Goal: Register for event/course

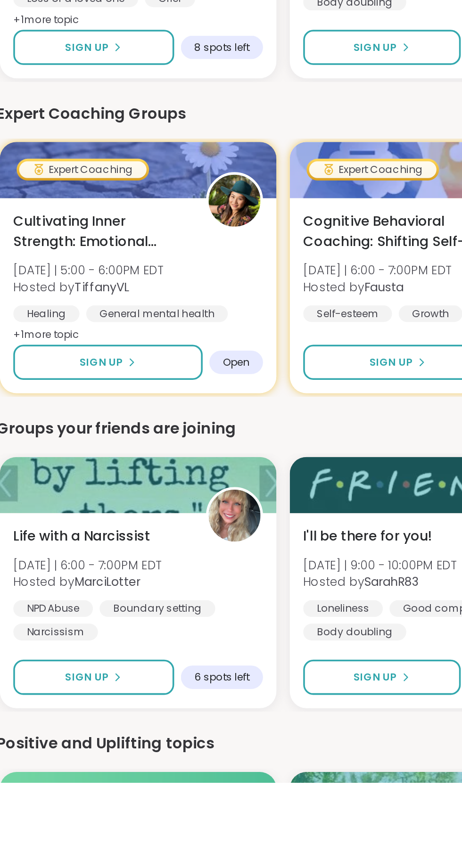
scroll to position [249, 0]
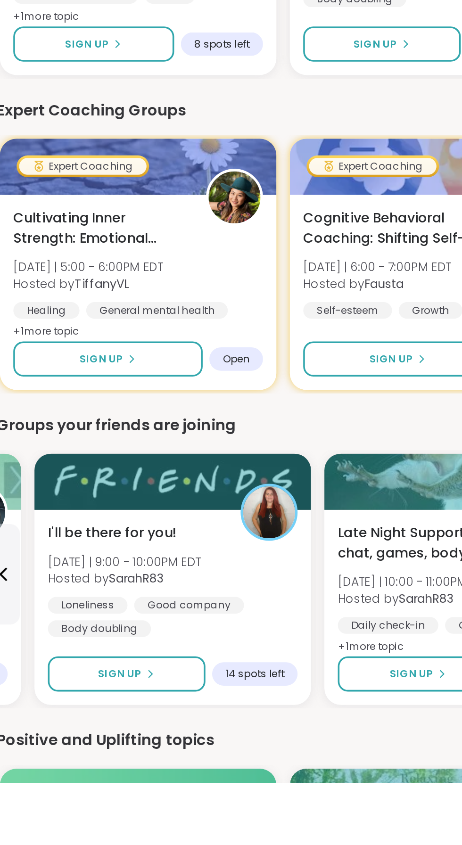
click at [270, 660] on div at bounding box center [274, 676] width 156 height 32
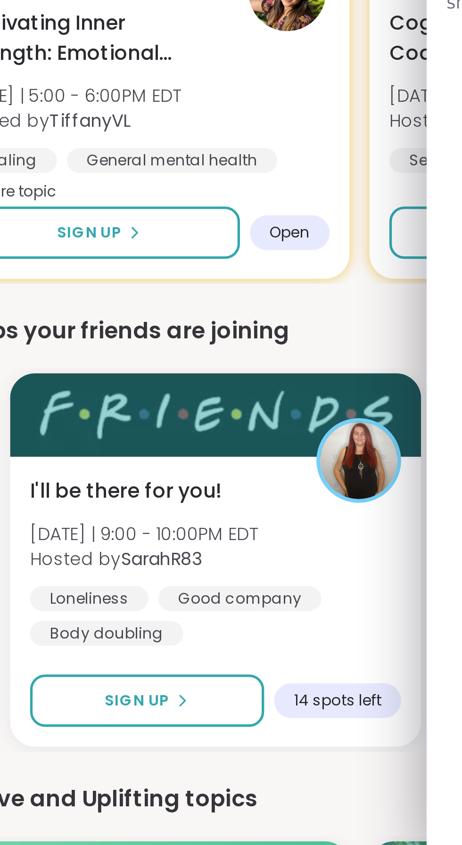
click at [111, 785] on button "Sign Up" at bounding box center [92, 784] width 89 height 20
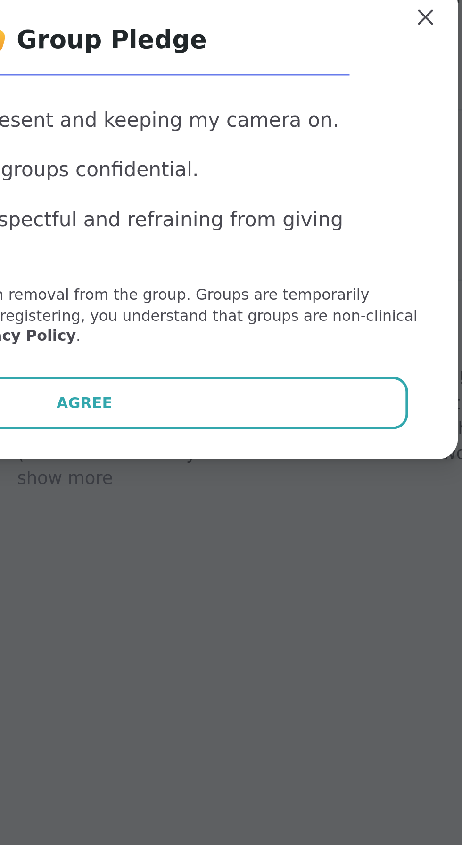
click at [273, 501] on button "Agree" at bounding box center [231, 491] width 246 height 20
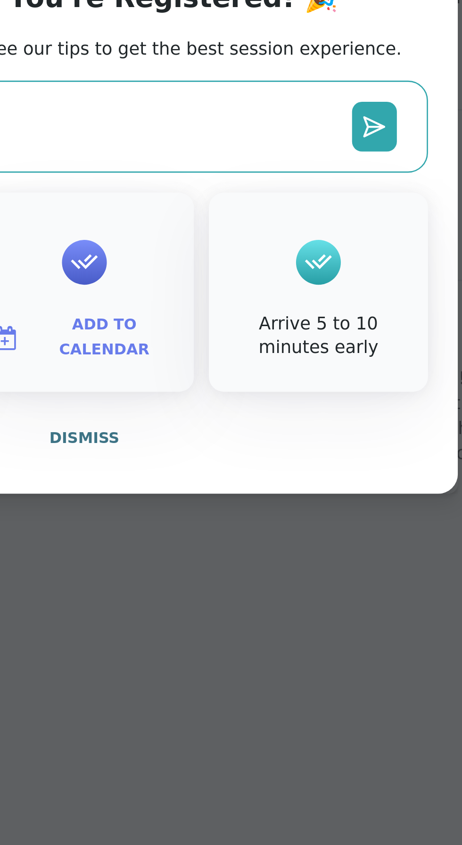
type textarea "*"
click at [238, 514] on button "Dismiss" at bounding box center [231, 504] width 260 height 20
